Goal: Information Seeking & Learning: Understand process/instructions

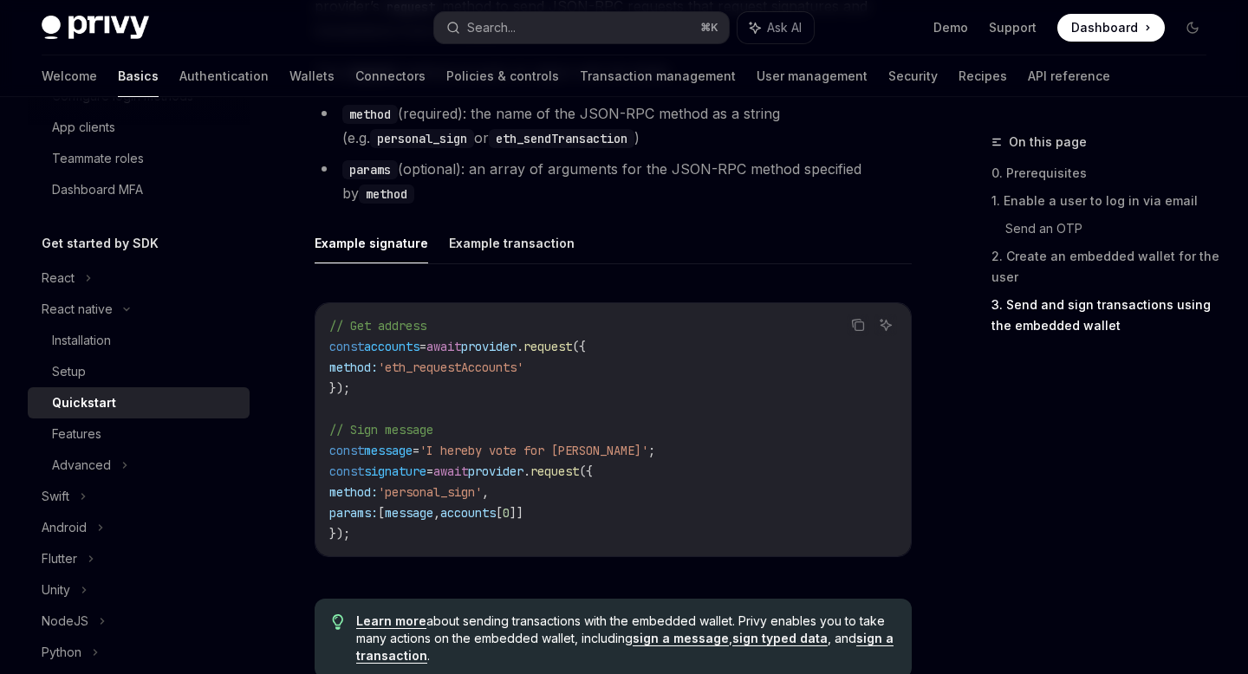
scroll to position [2446, 0]
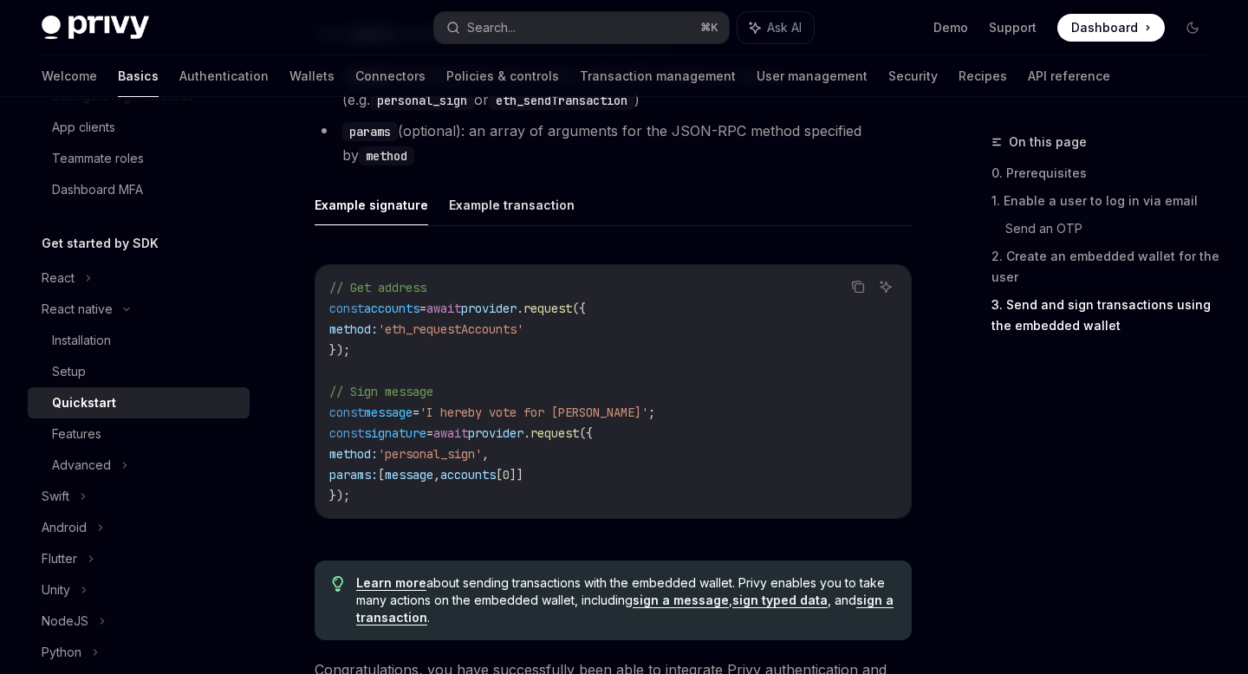
click at [429, 211] on ul "Example signature Example transaction" at bounding box center [613, 206] width 597 height 42
click at [454, 207] on button "Example transaction" at bounding box center [512, 205] width 126 height 41
type textarea "*"
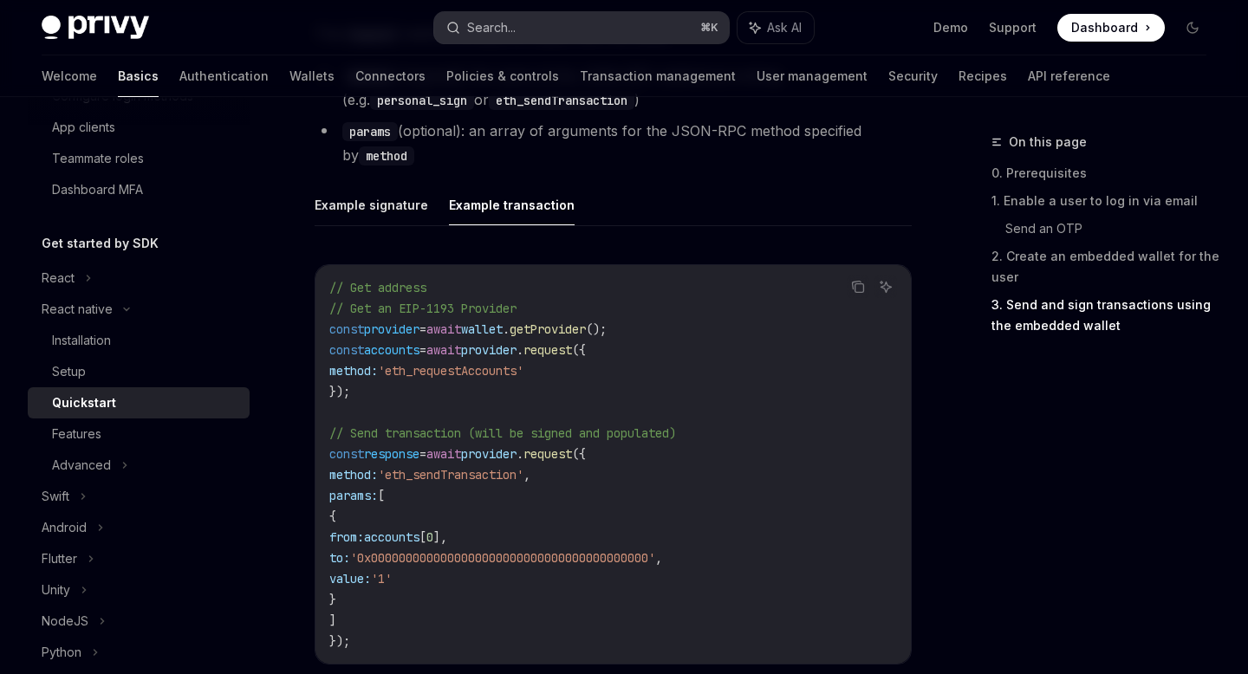
click at [532, 29] on button "Search... ⌘ K" at bounding box center [581, 27] width 294 height 31
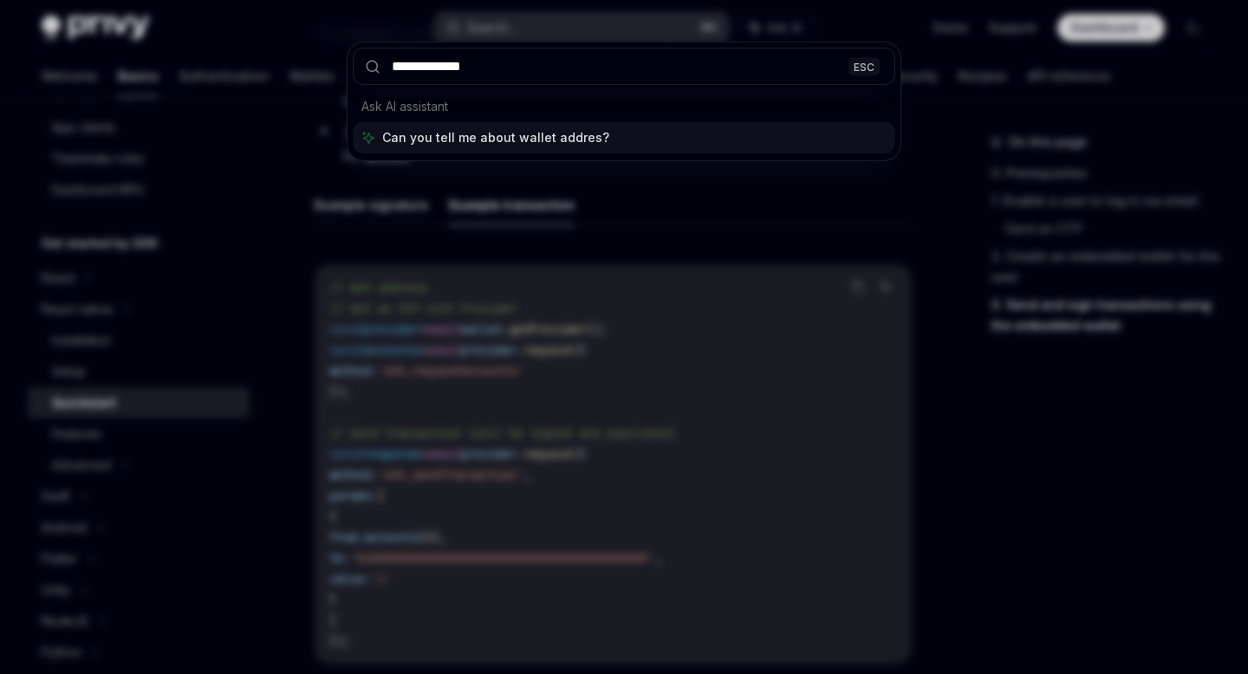
type input "**********"
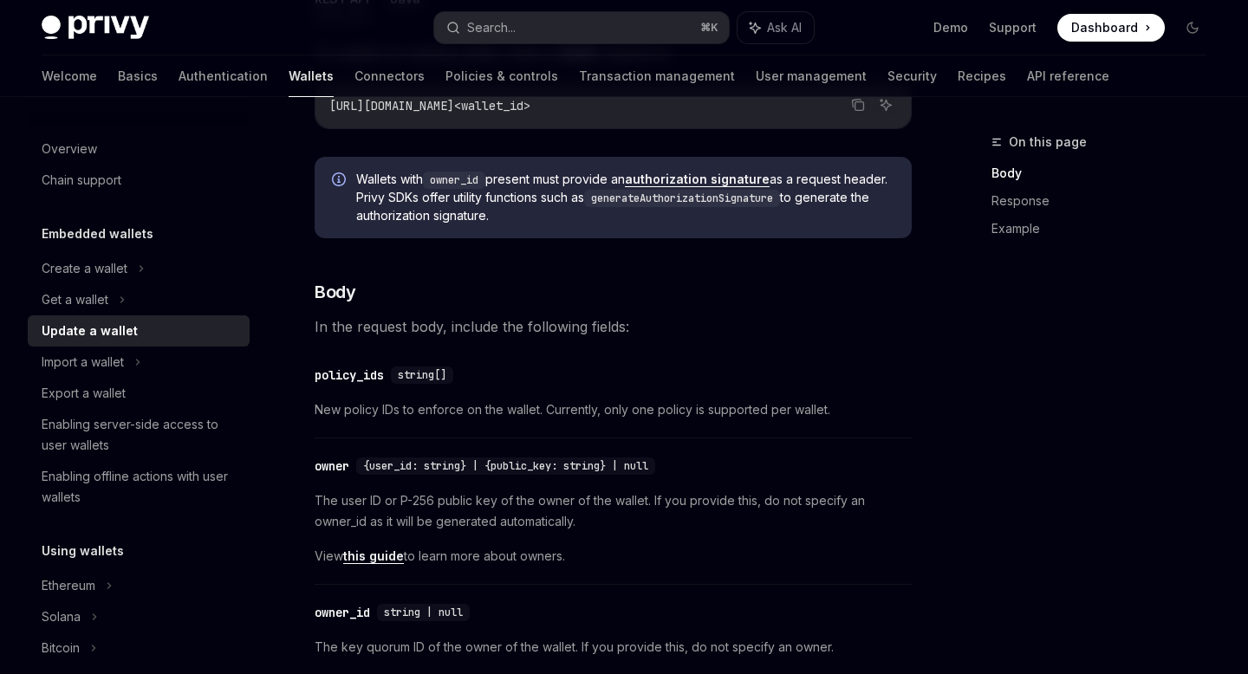
scroll to position [282, 0]
click at [108, 292] on div "Get a wallet" at bounding box center [75, 299] width 67 height 21
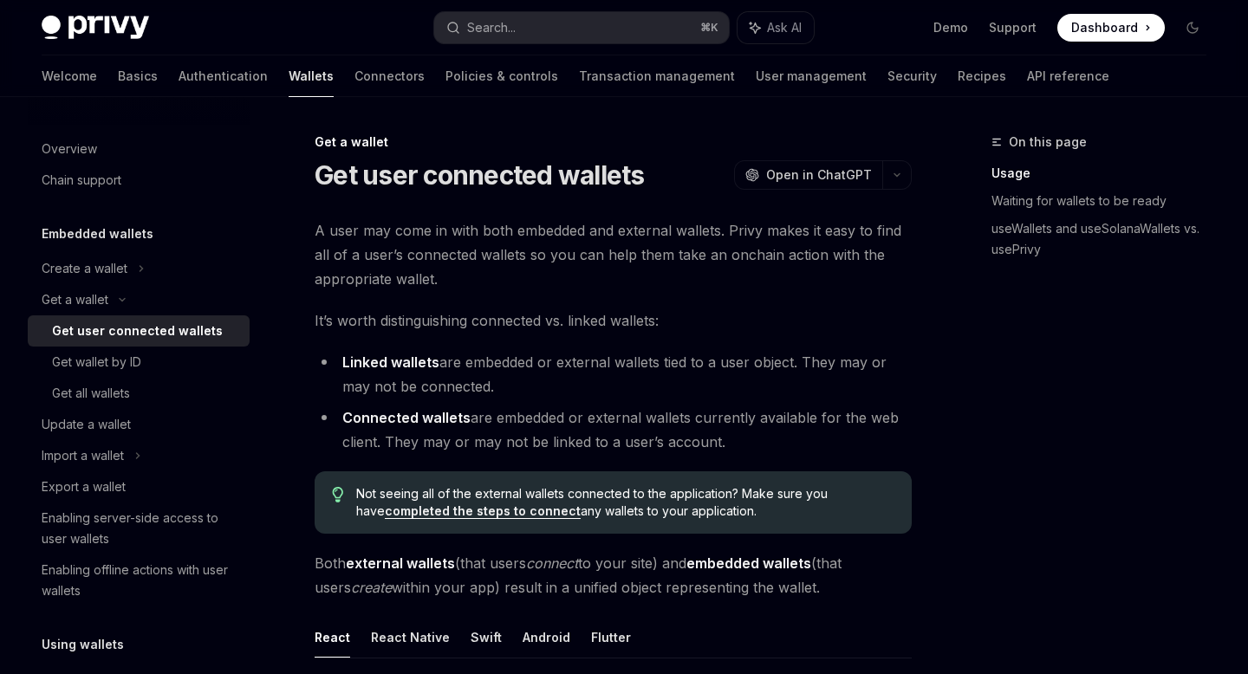
scroll to position [253, 0]
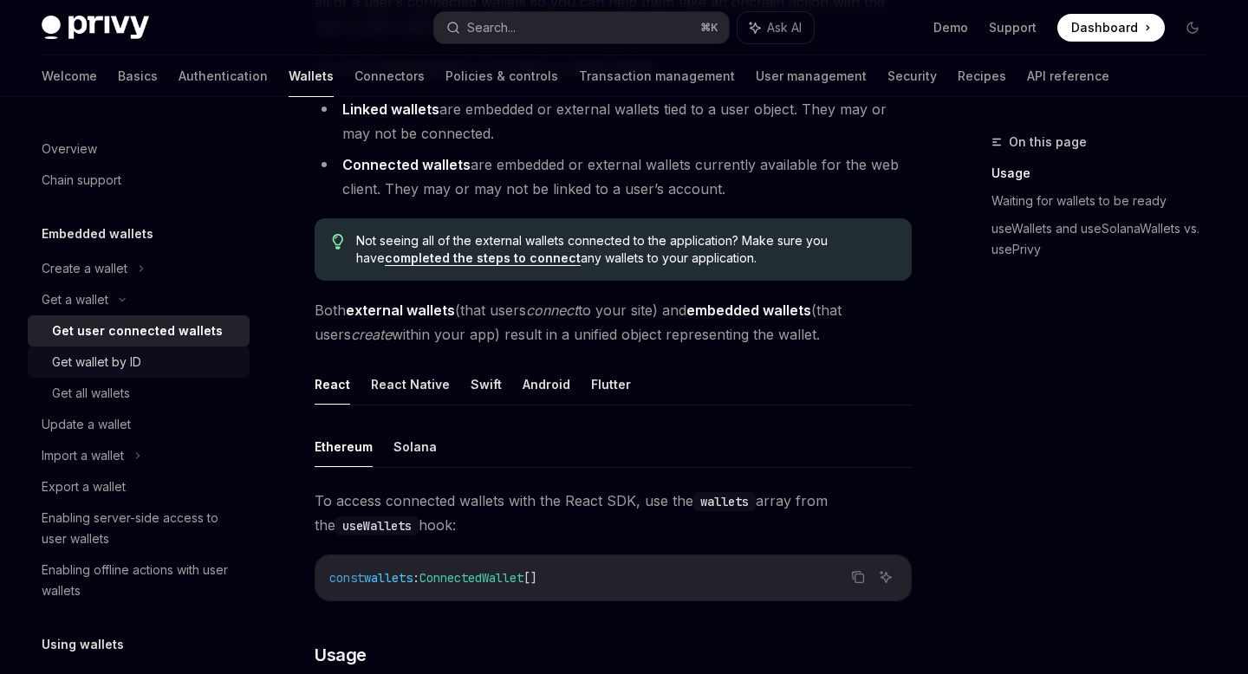
click at [101, 359] on div "Get wallet by ID" at bounding box center [96, 362] width 89 height 21
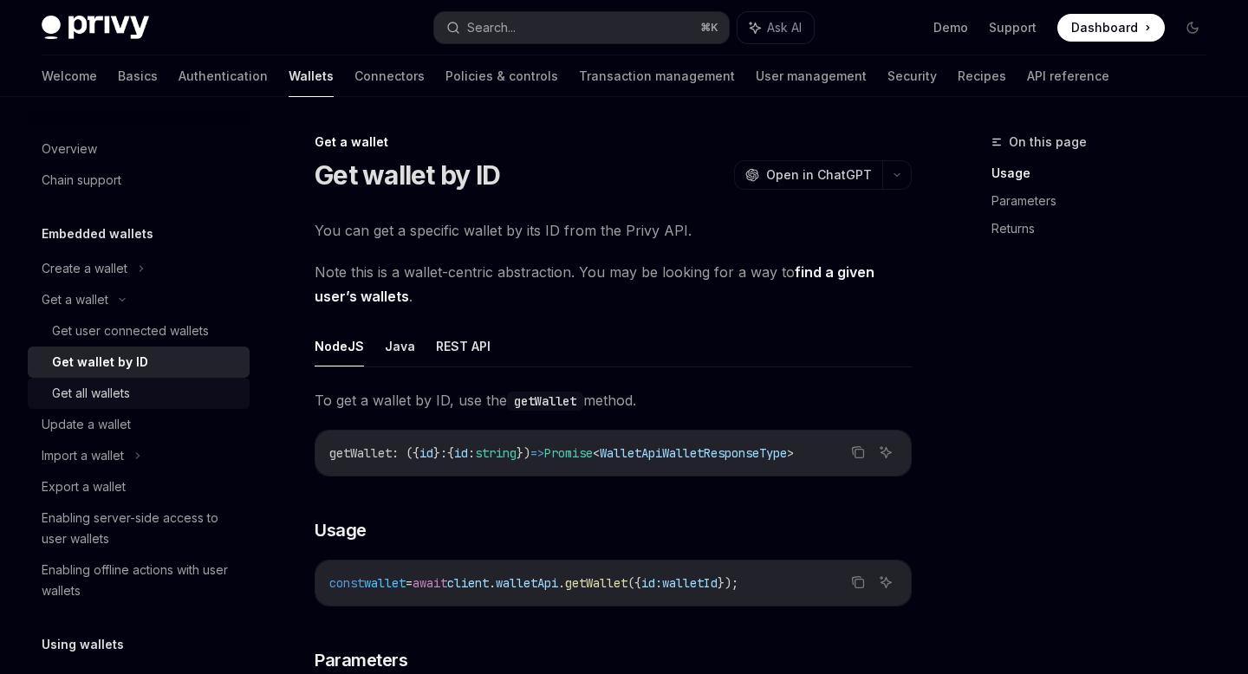
click at [130, 391] on div "Get all wallets" at bounding box center [91, 393] width 78 height 21
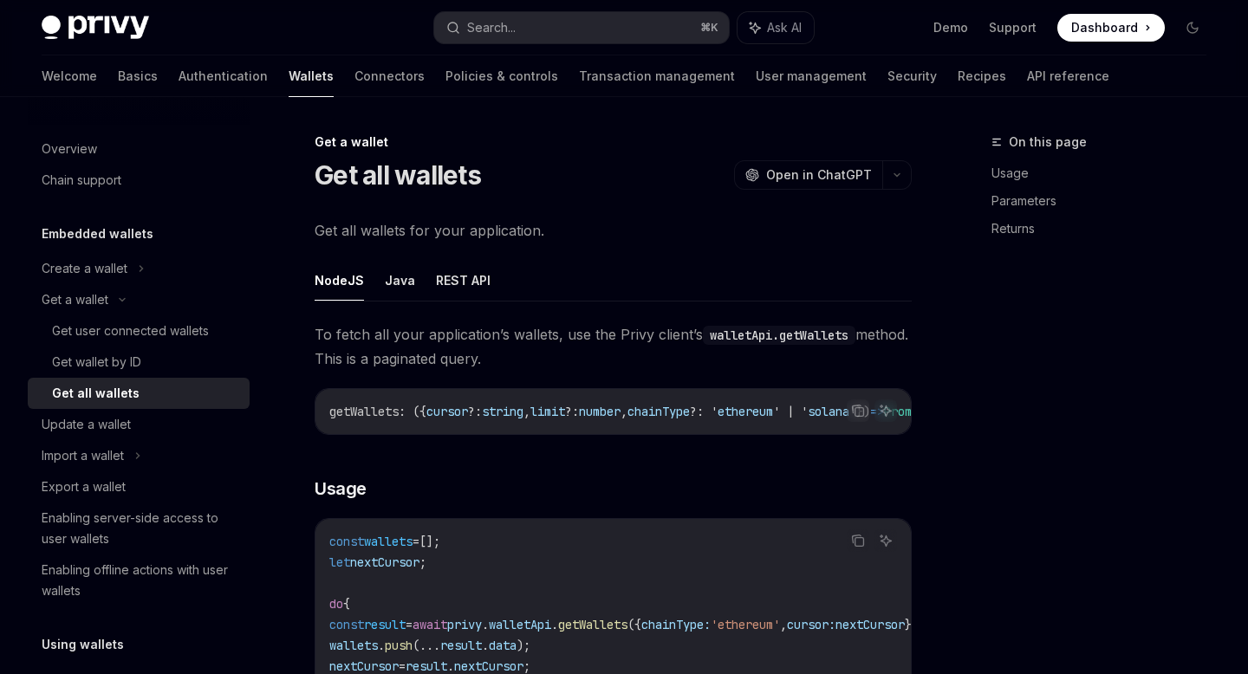
type textarea "*"
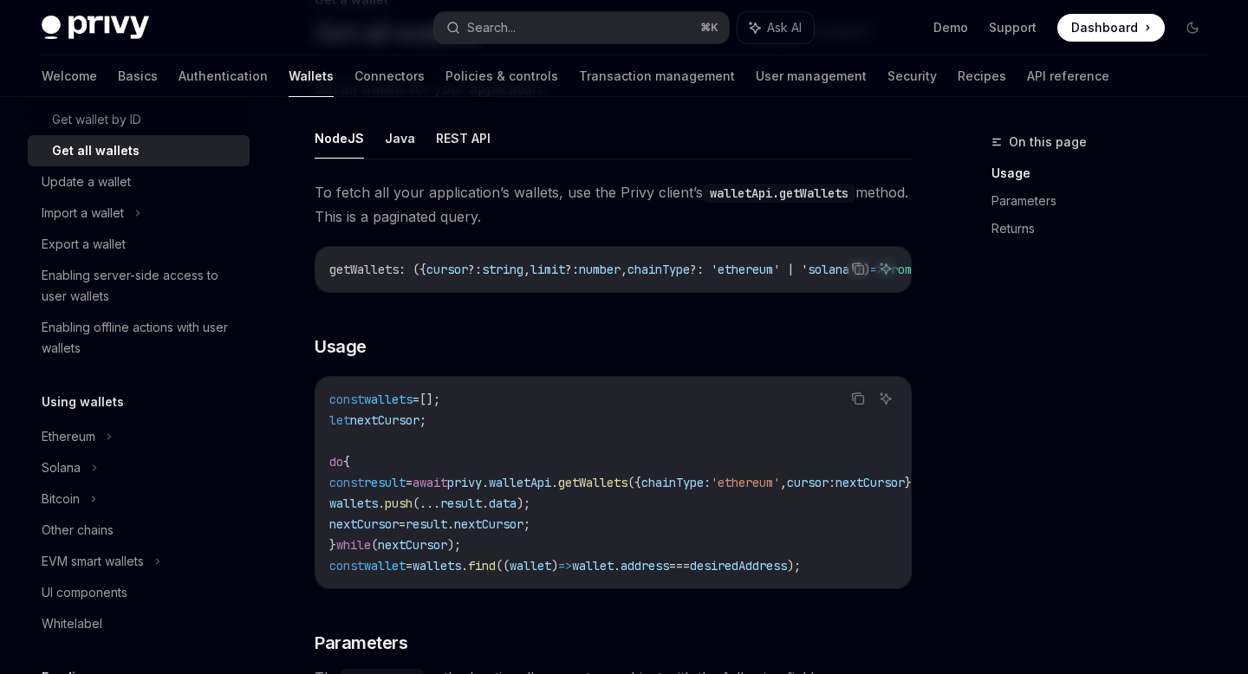
scroll to position [125, 0]
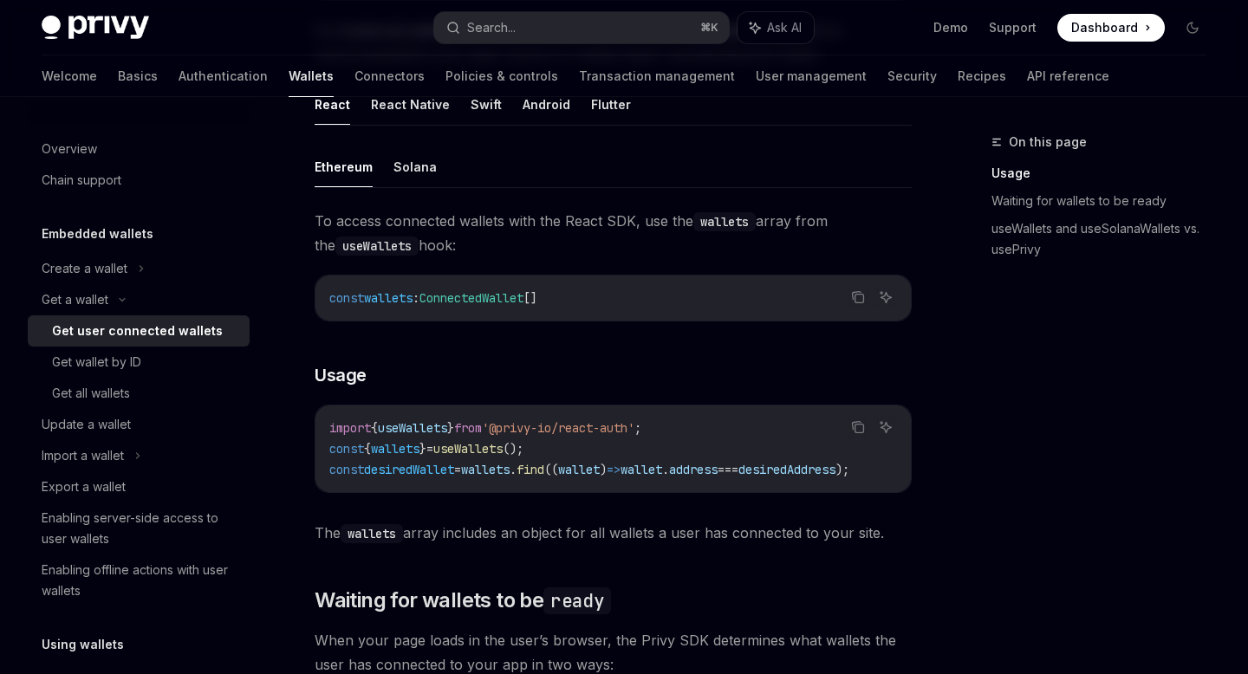
scroll to position [556, 0]
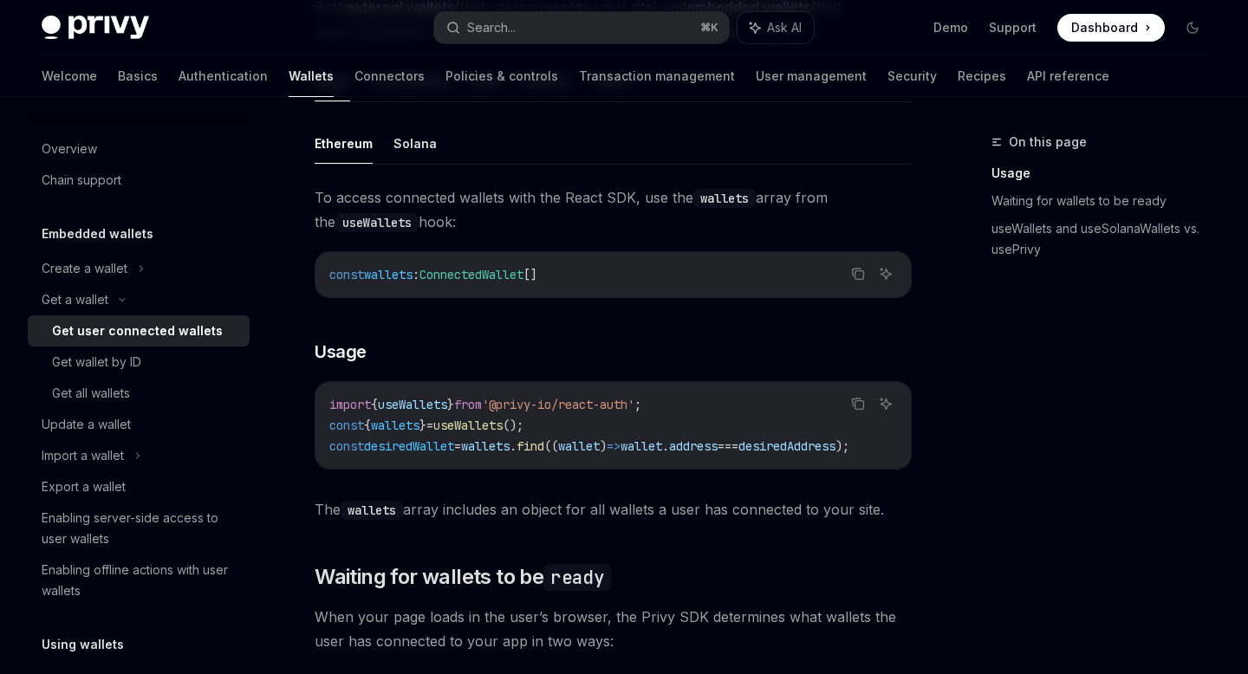
click at [605, 406] on span "'@privy-io/react-auth'" at bounding box center [558, 405] width 153 height 16
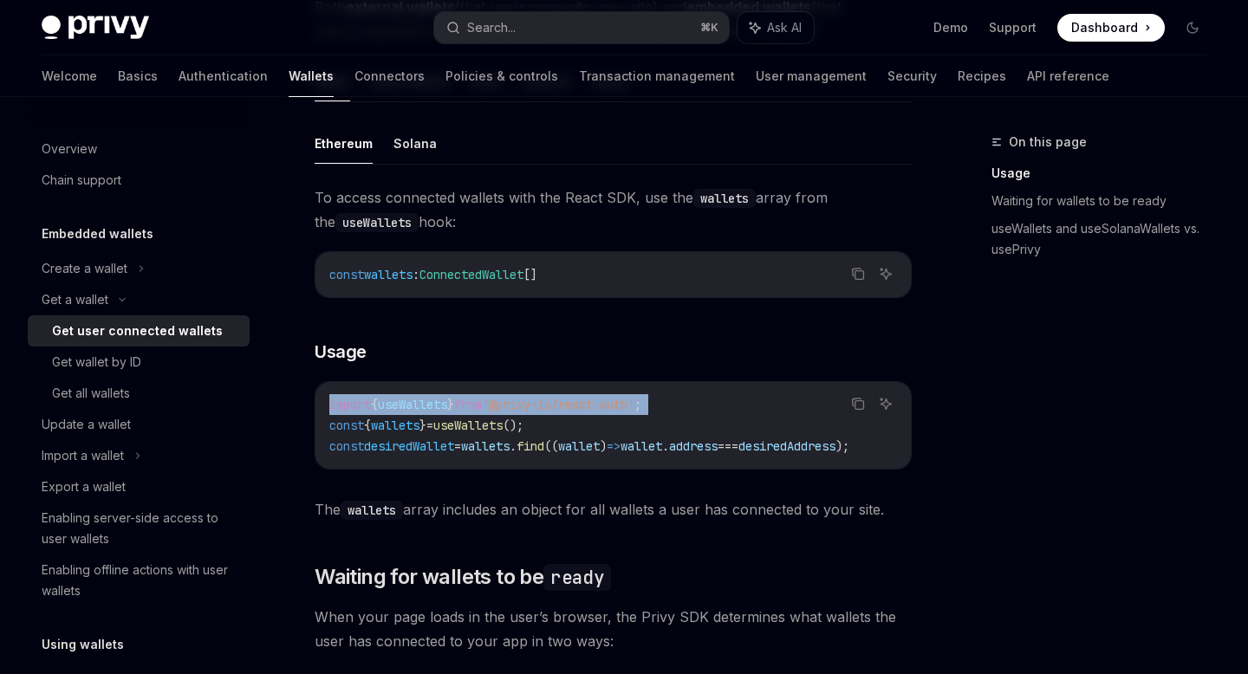
click at [605, 406] on span "'@privy-io/react-auth'" at bounding box center [558, 405] width 153 height 16
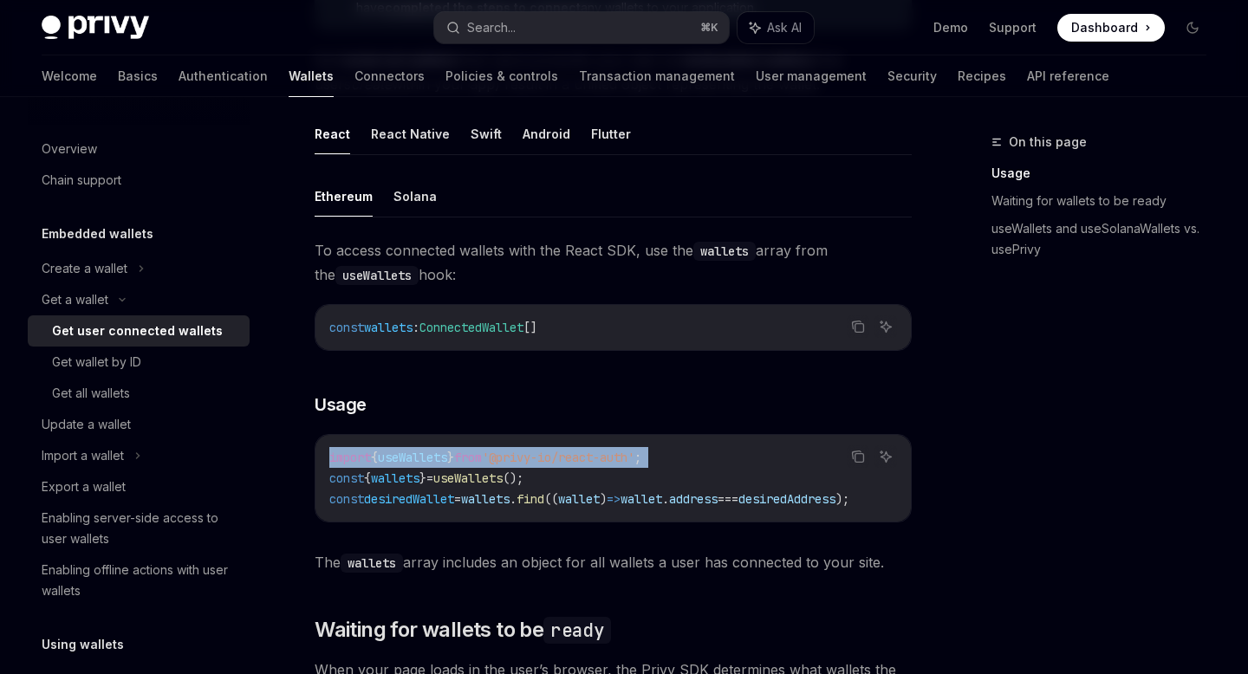
scroll to position [490, 0]
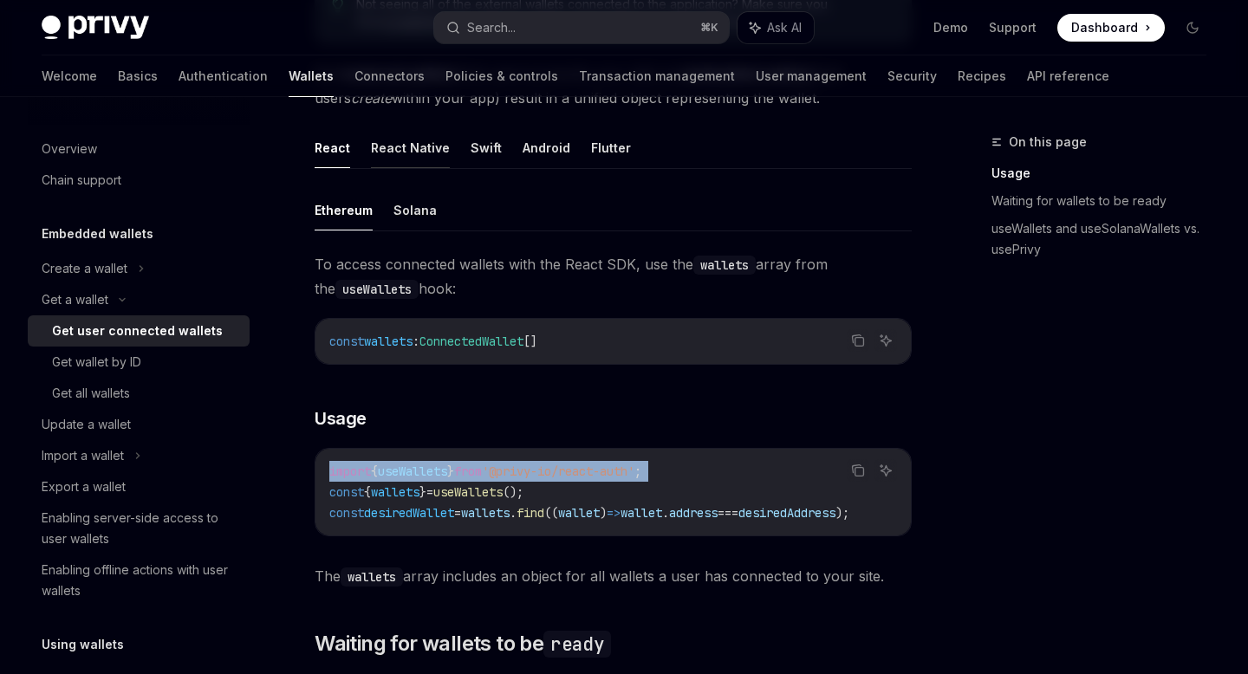
click at [411, 138] on button "React Native" at bounding box center [410, 147] width 79 height 41
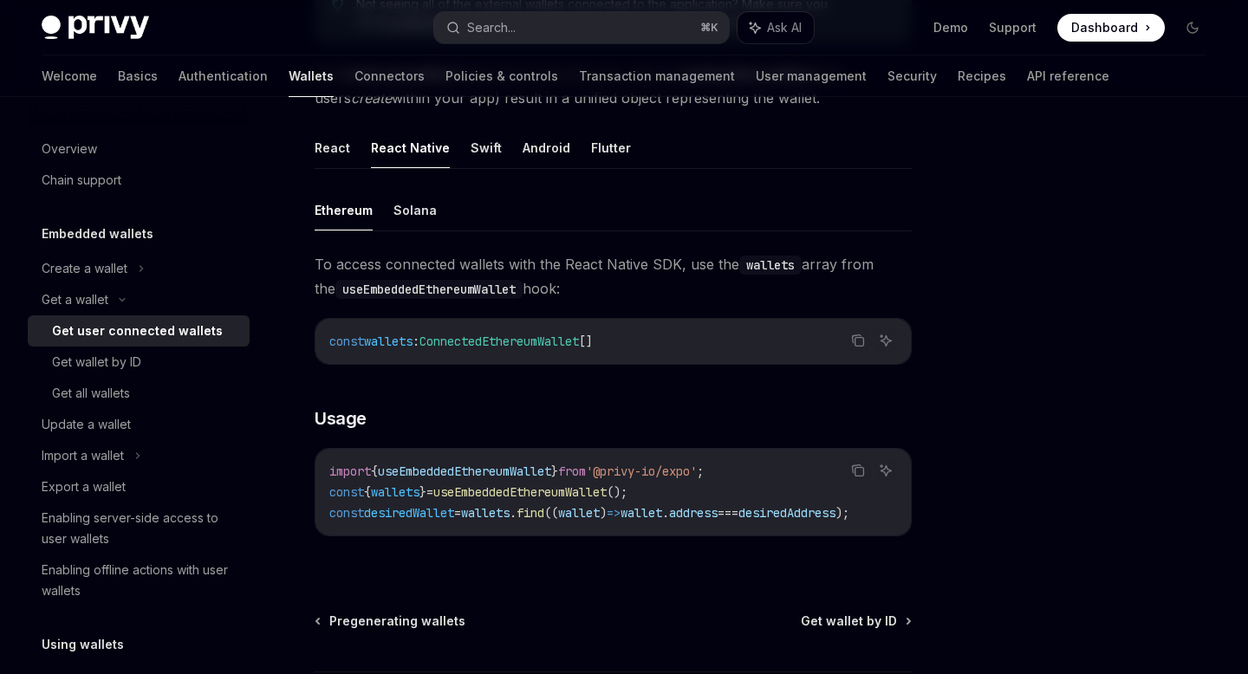
click at [613, 473] on span "'@privy-io/expo'" at bounding box center [641, 472] width 111 height 16
click at [507, 459] on div "import { useEmbeddedEthereumWallet } from '@privy-io/expo' ; const { wallets } …" at bounding box center [612, 492] width 595 height 87
click at [499, 470] on span "useEmbeddedEthereumWallet" at bounding box center [464, 472] width 173 height 16
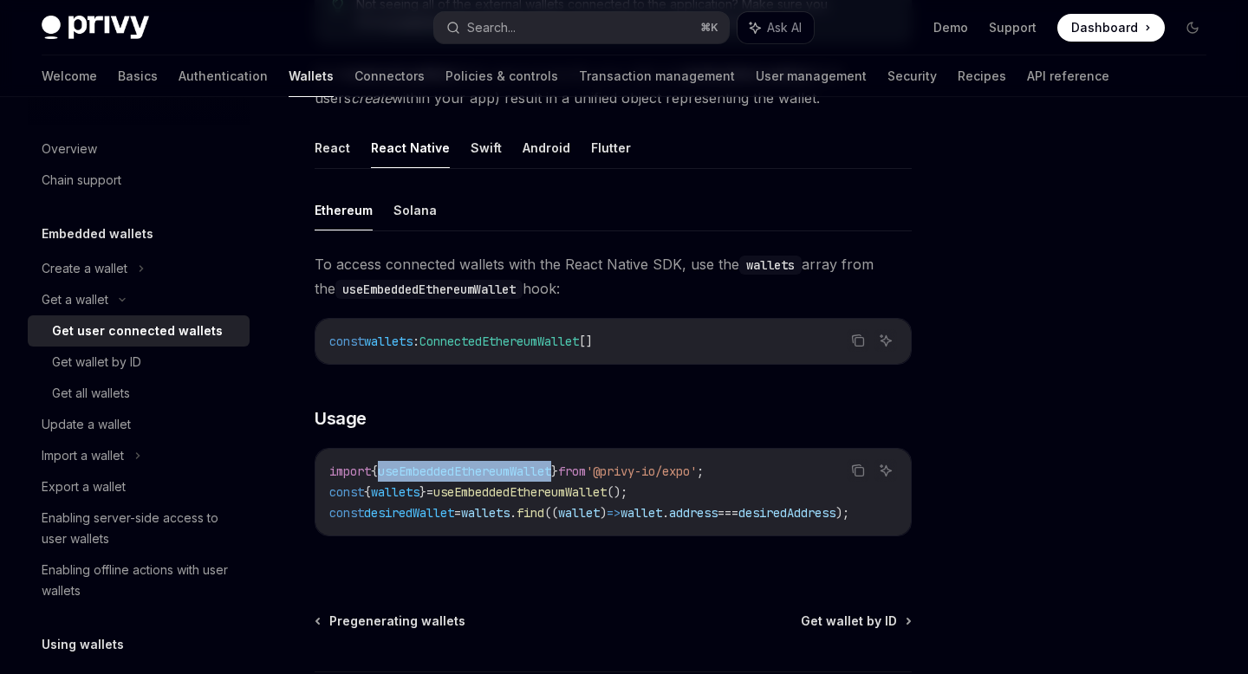
click at [499, 470] on span "useEmbeddedEthereumWallet" at bounding box center [464, 472] width 173 height 16
copy span "useEmbeddedEthereumWallet"
click at [494, 507] on span "wallets" at bounding box center [485, 513] width 49 height 16
click at [496, 500] on code "import { useEmbeddedEthereumWallet } from '@privy-io/expo' ; const { wallets } …" at bounding box center [613, 492] width 568 height 62
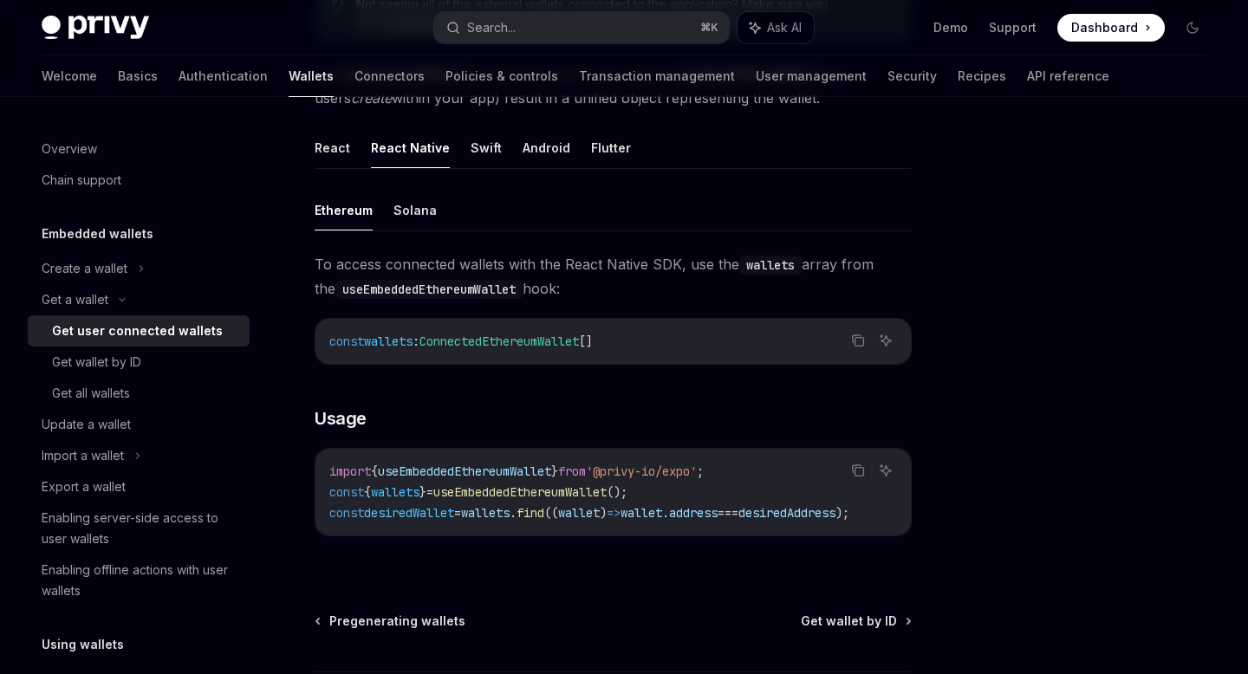
click at [496, 500] on code "import { useEmbeddedEthereumWallet } from '@privy-io/expo' ; const { wallets } …" at bounding box center [613, 492] width 568 height 62
copy code "const { wallets } = useEmbeddedEthereumWallet ();"
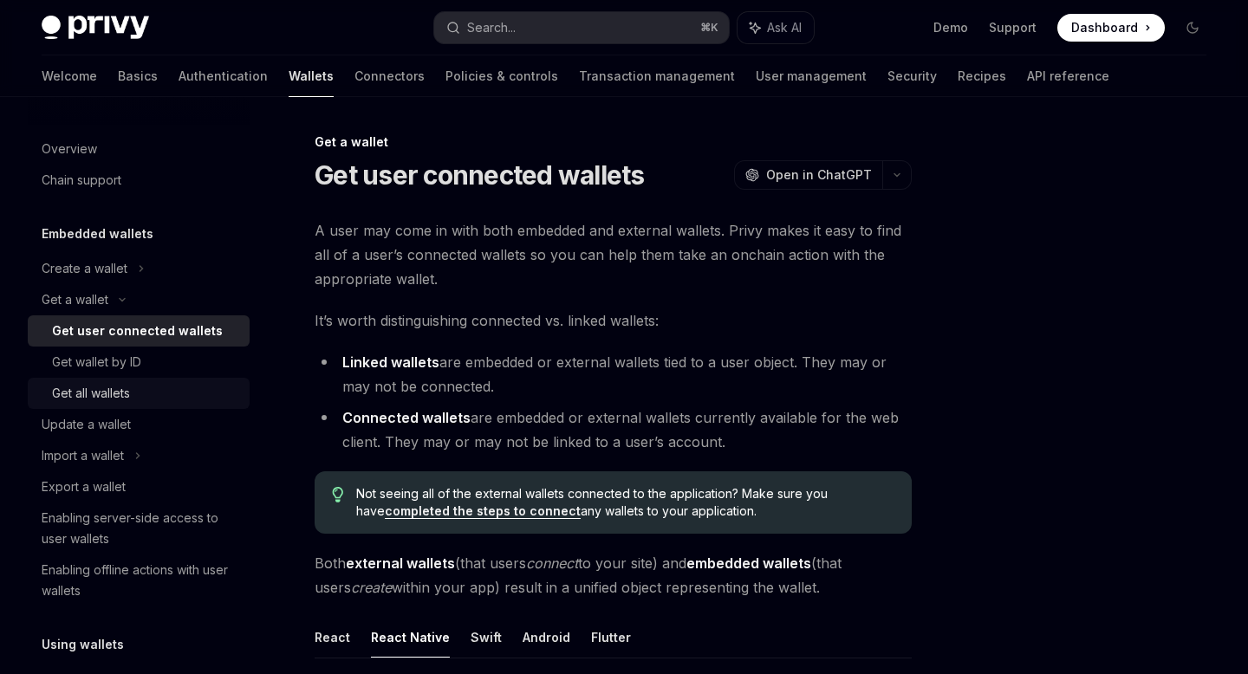
click at [111, 395] on div "Get all wallets" at bounding box center [91, 393] width 78 height 21
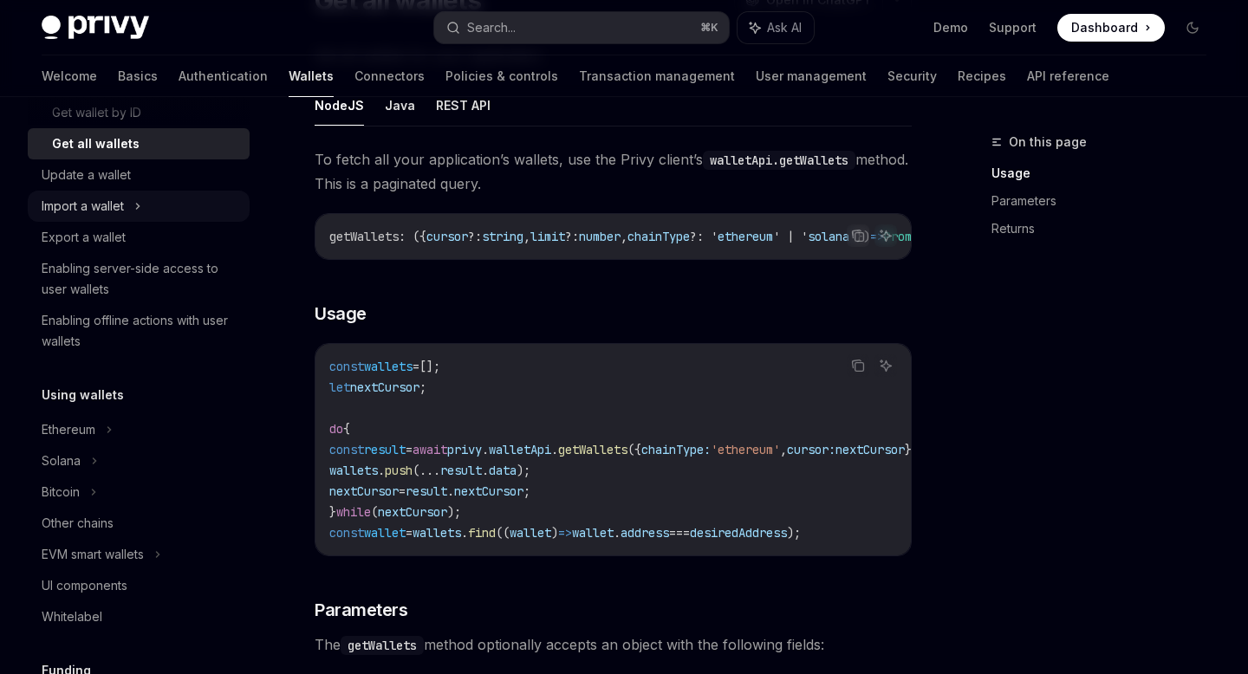
scroll to position [264, 0]
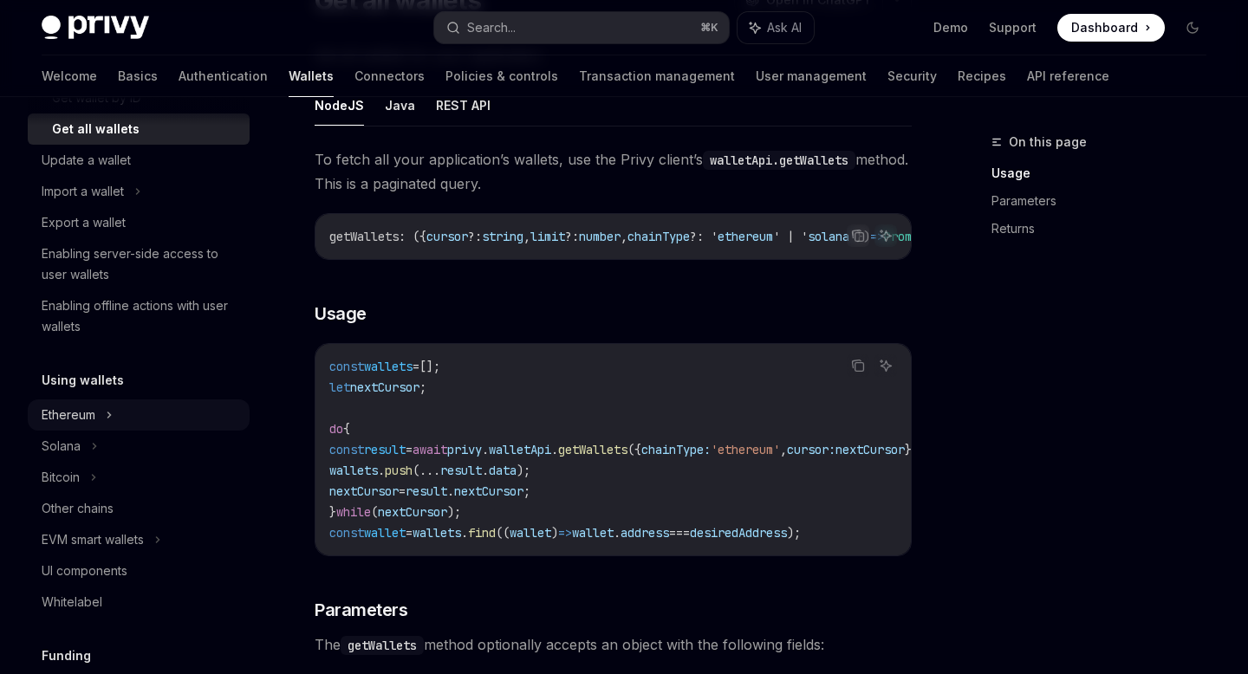
click at [98, 20] on div "Ethereum" at bounding box center [139, 4] width 222 height 31
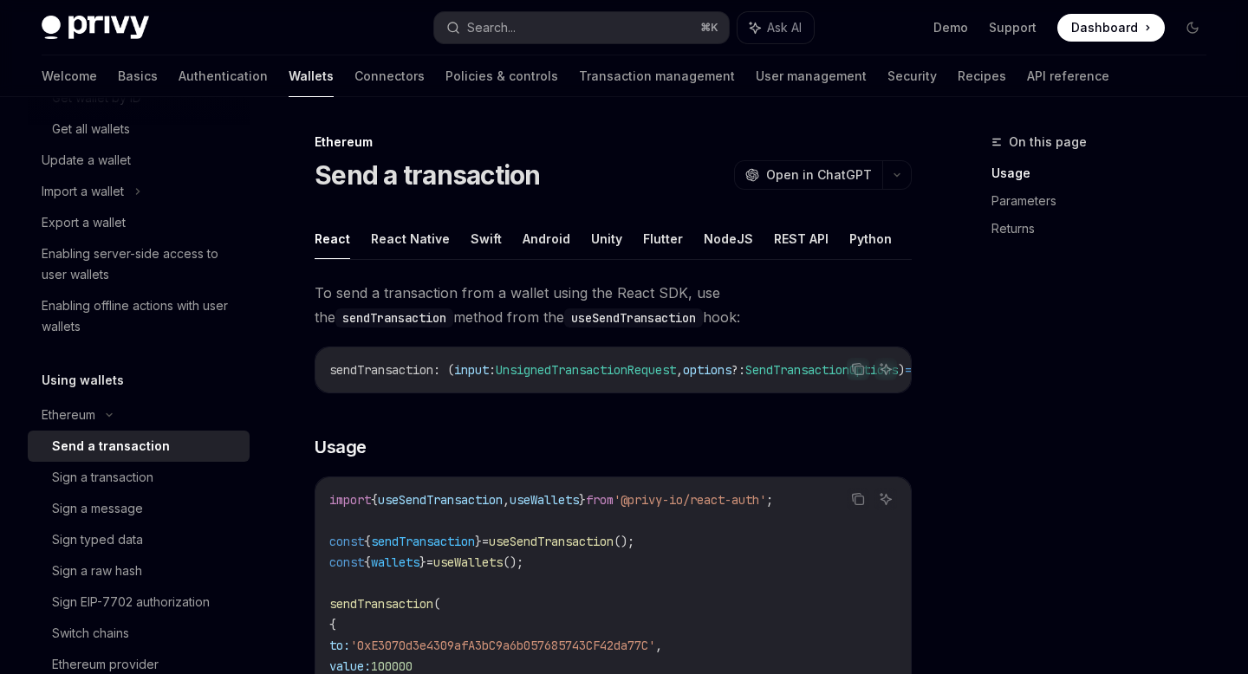
scroll to position [8, 0]
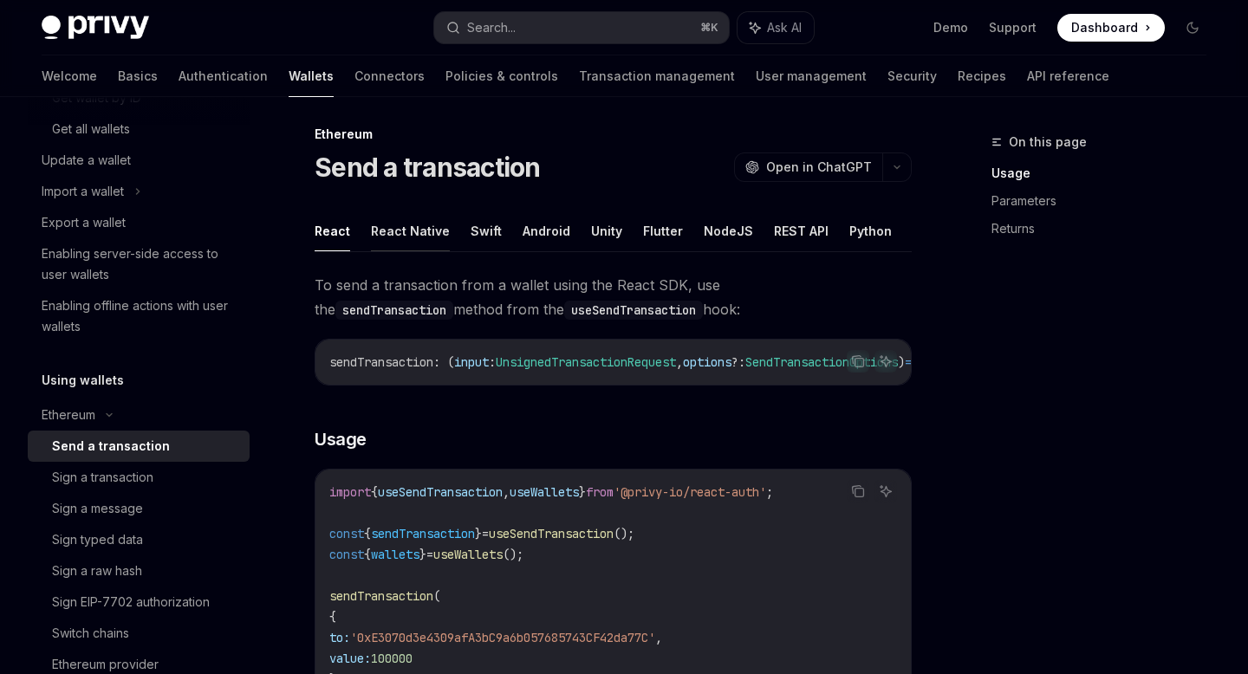
click at [402, 238] on button "React Native" at bounding box center [410, 231] width 79 height 41
type textarea "*"
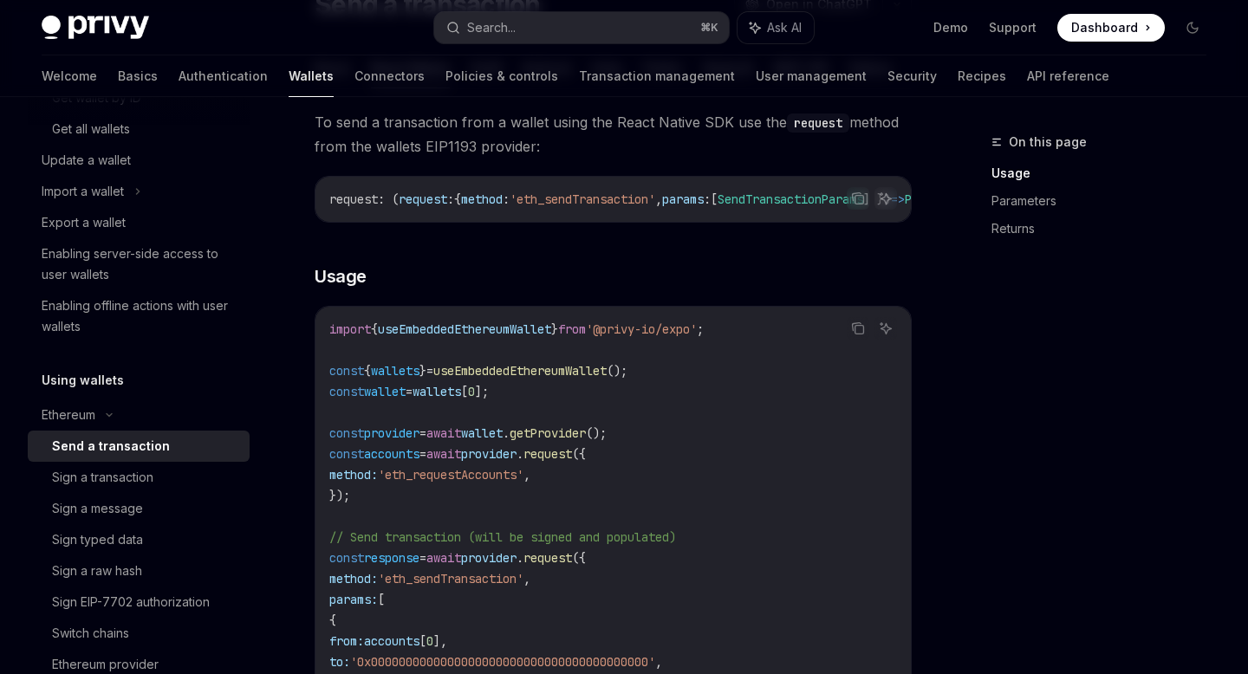
scroll to position [172, 0]
click at [509, 334] on span "useEmbeddedEthereumWallet" at bounding box center [464, 328] width 173 height 16
copy span "useEmbeddedEthereumWallet"
